Goal: Information Seeking & Learning: Learn about a topic

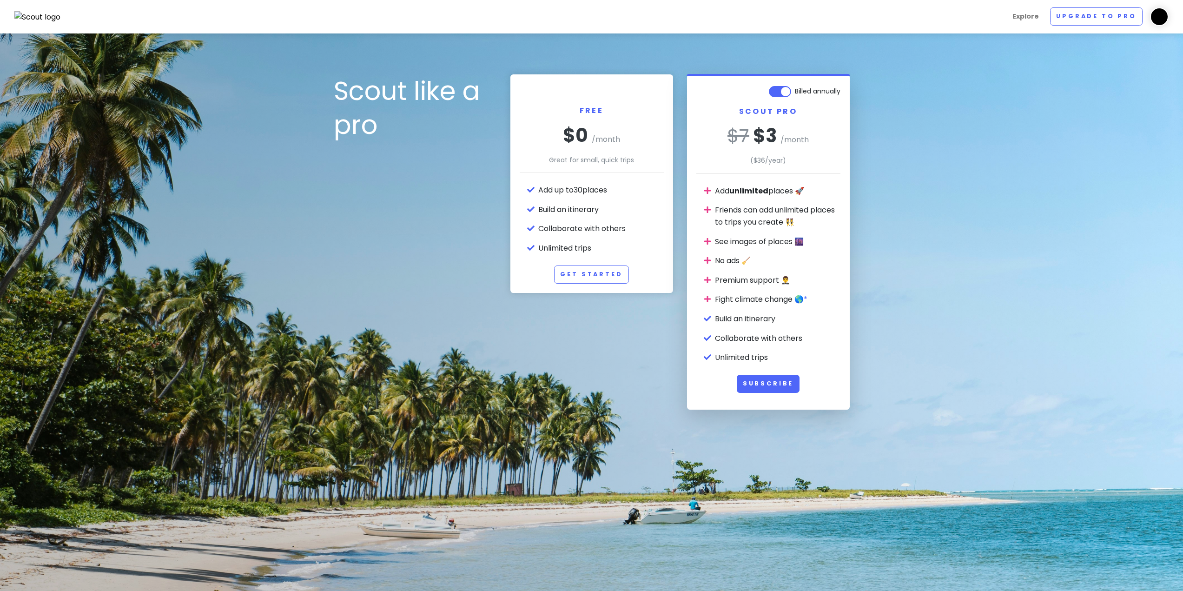
click at [43, 22] on img at bounding box center [37, 17] width 46 height 12
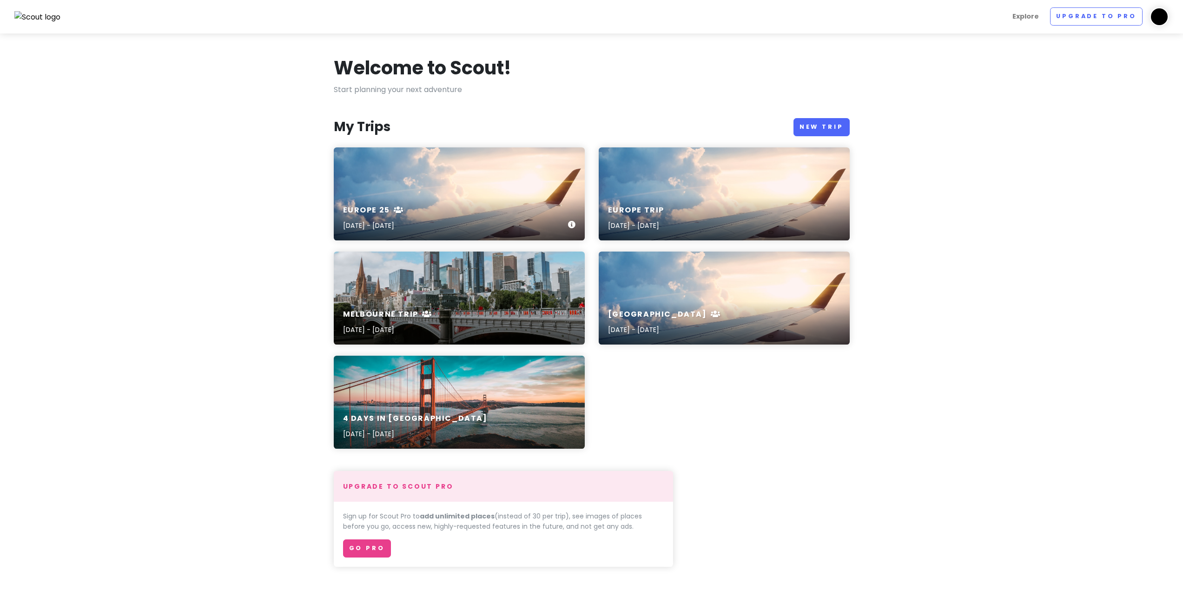
click at [445, 196] on div "Europe 25 [DATE] - [DATE]" at bounding box center [459, 218] width 251 height 44
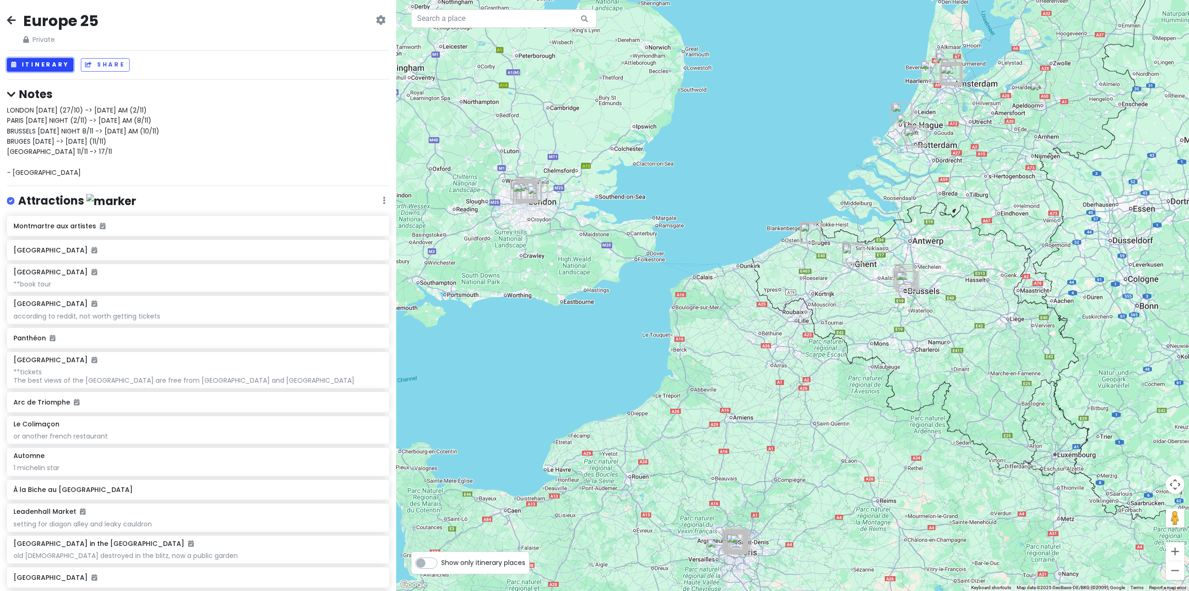
click at [65, 64] on button "Itinerary" at bounding box center [40, 64] width 66 height 13
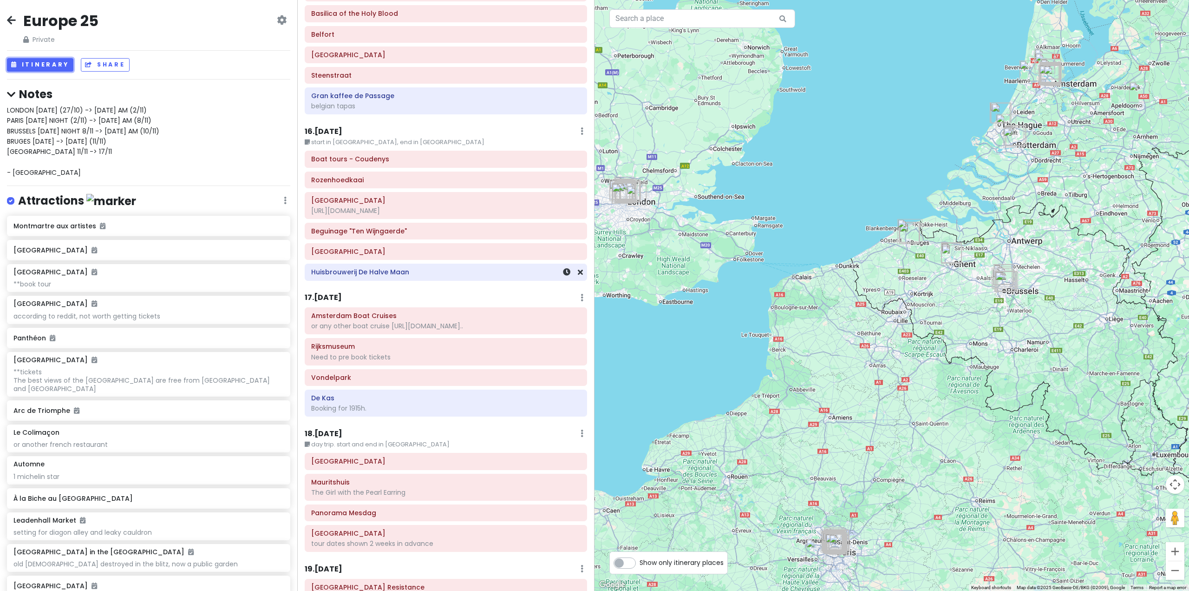
scroll to position [2277, 0]
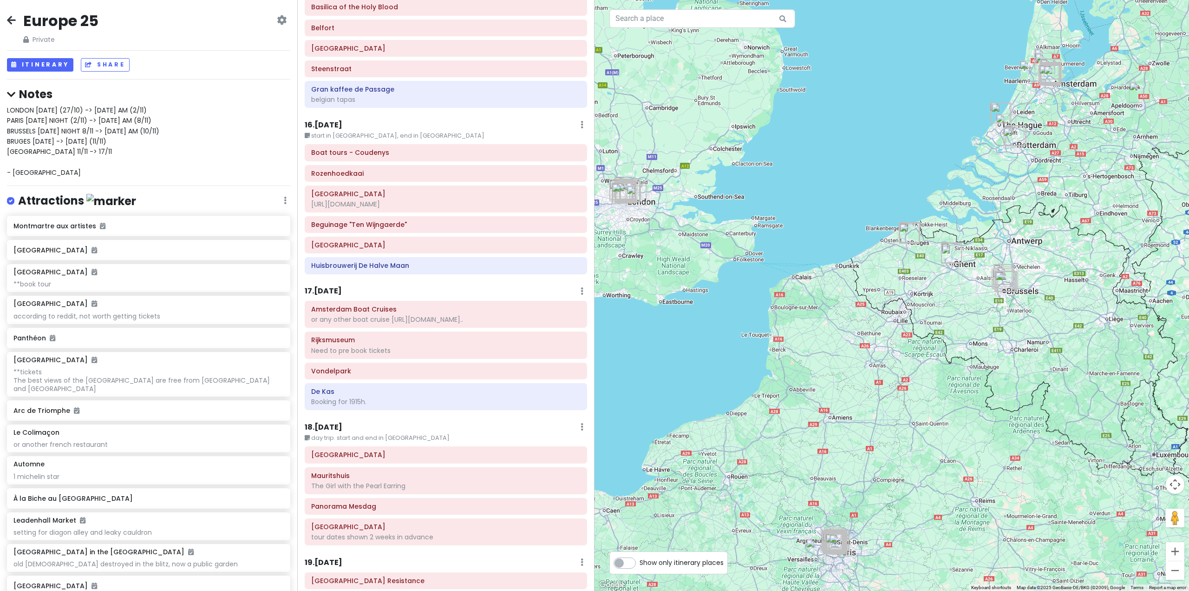
click at [335, 286] on h6 "17 . [DATE]" at bounding box center [323, 291] width 37 height 10
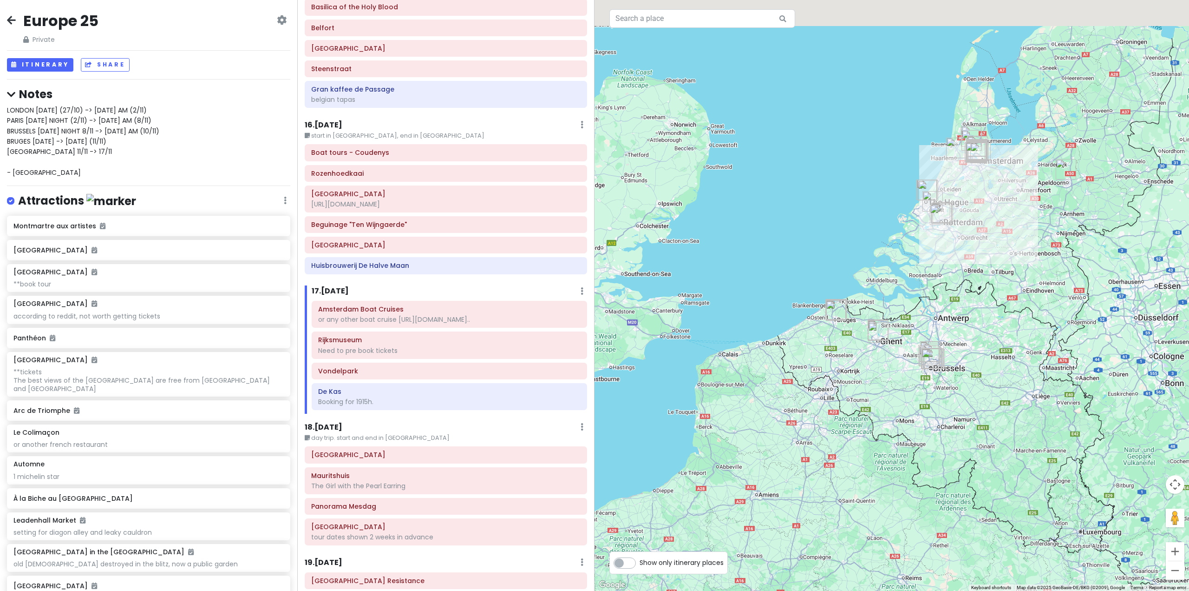
drag, startPoint x: 899, startPoint y: 305, endPoint x: 772, endPoint y: 436, distance: 182.4
click at [775, 434] on div at bounding box center [892, 295] width 595 height 591
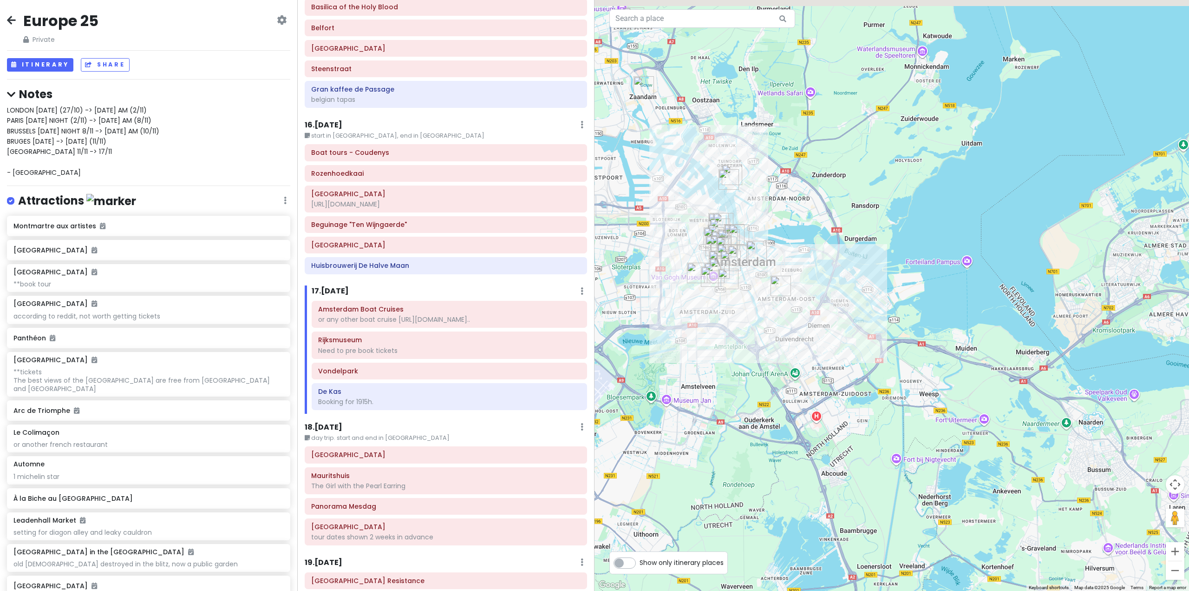
drag, startPoint x: 780, startPoint y: 273, endPoint x: 794, endPoint y: 324, distance: 52.9
click at [807, 324] on div at bounding box center [892, 295] width 595 height 591
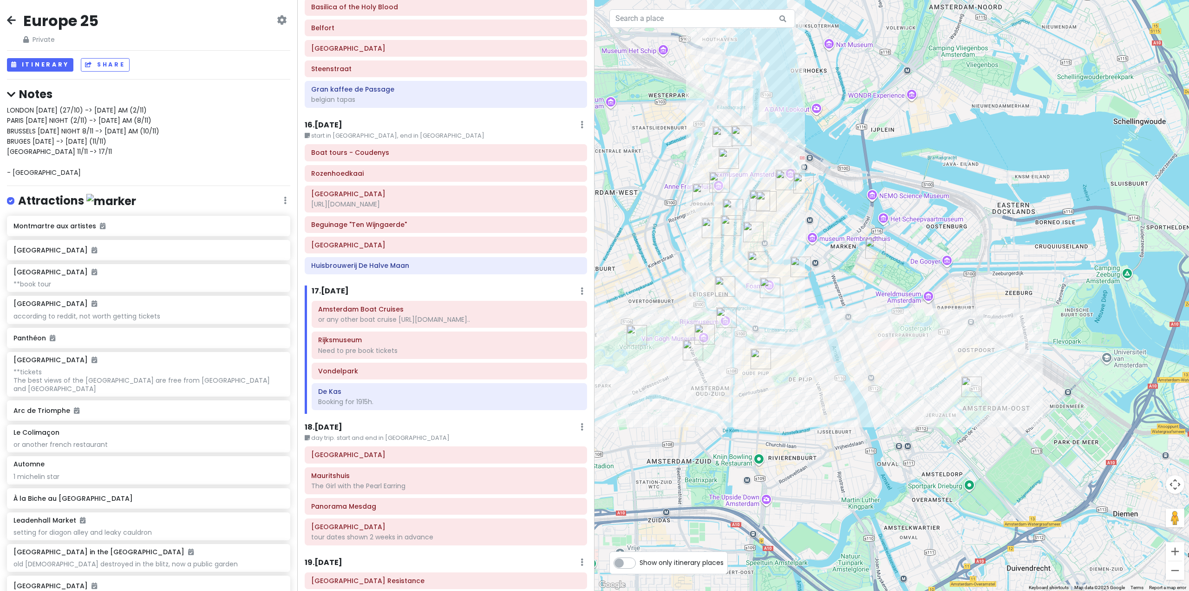
drag, startPoint x: 765, startPoint y: 311, endPoint x: 820, endPoint y: 338, distance: 61.3
click at [820, 338] on div at bounding box center [892, 295] width 595 height 591
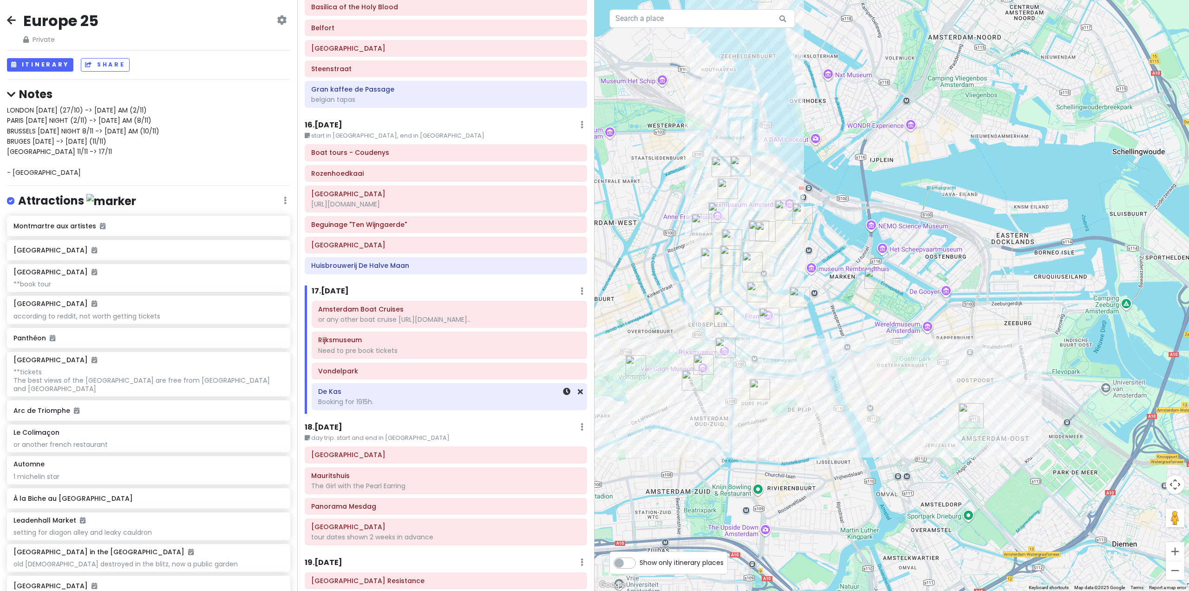
click at [445, 385] on div "De Kas Booking for 1915h." at bounding box center [449, 396] width 263 height 23
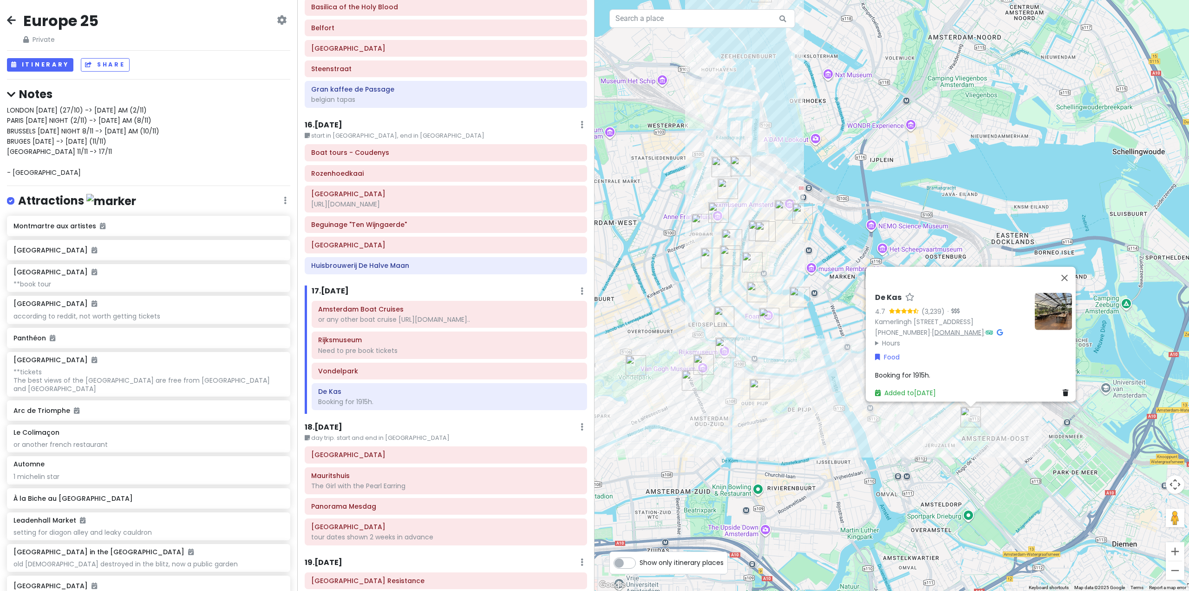
click at [965, 327] on link "[DOMAIN_NAME]" at bounding box center [958, 331] width 53 height 9
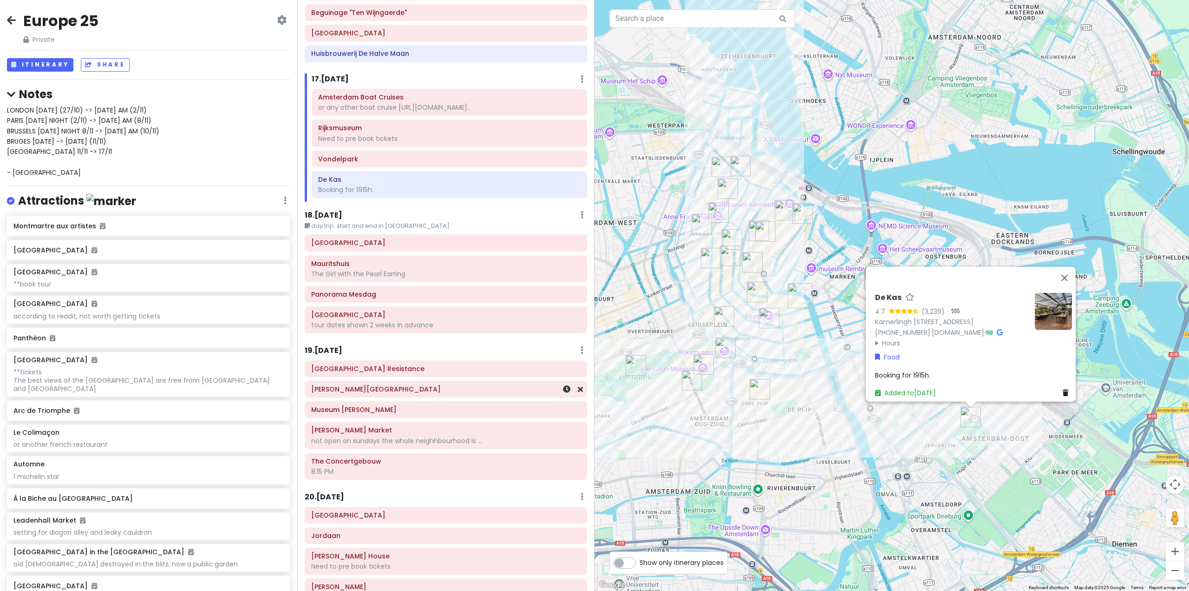
scroll to position [2487, 0]
